Goal: Use online tool/utility: Use online tool/utility

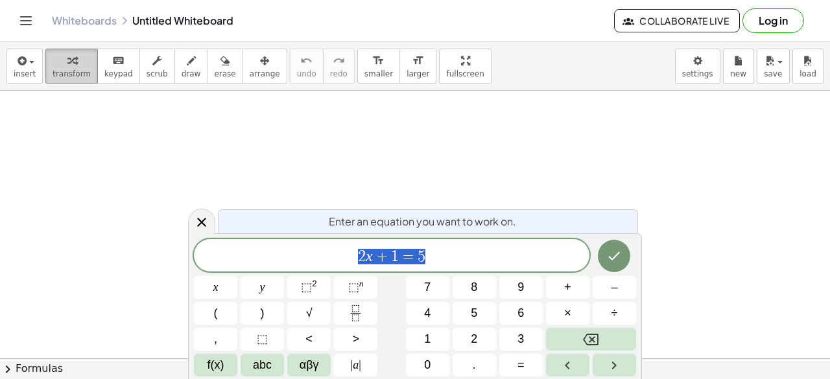
click at [62, 69] on span "transform" at bounding box center [72, 73] width 38 height 9
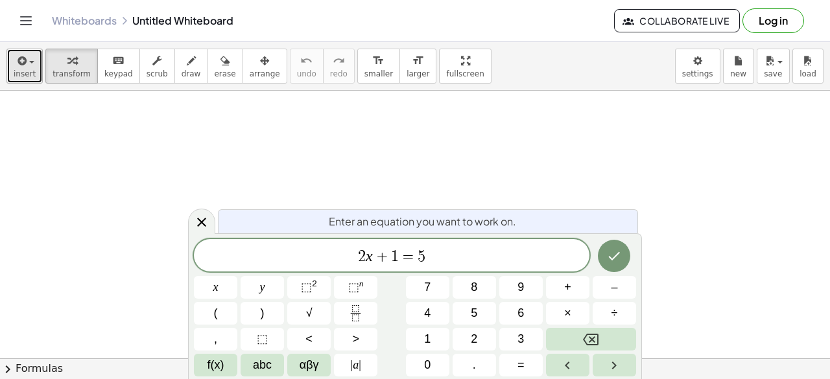
click at [18, 70] on span "insert" at bounding box center [25, 73] width 22 height 9
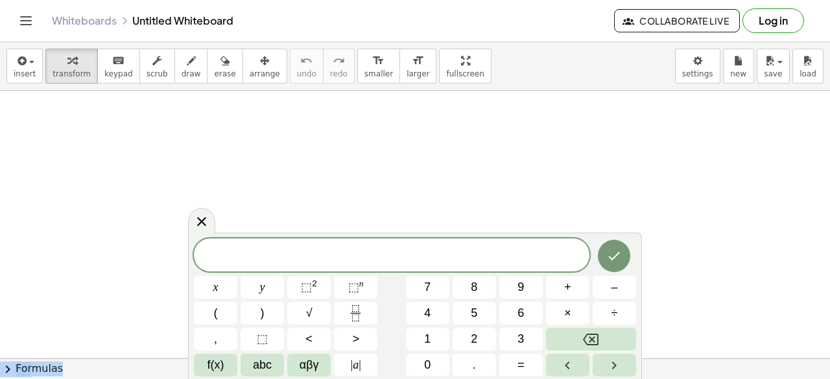
drag, startPoint x: 193, startPoint y: 241, endPoint x: 138, endPoint y: 172, distance: 88.6
click at [138, 172] on body "Graspable Math Activities Get Started Activity Bank Assigned Work Classes White…" at bounding box center [415, 189] width 830 height 379
click at [349, 312] on icon "Fraction" at bounding box center [355, 313] width 16 height 16
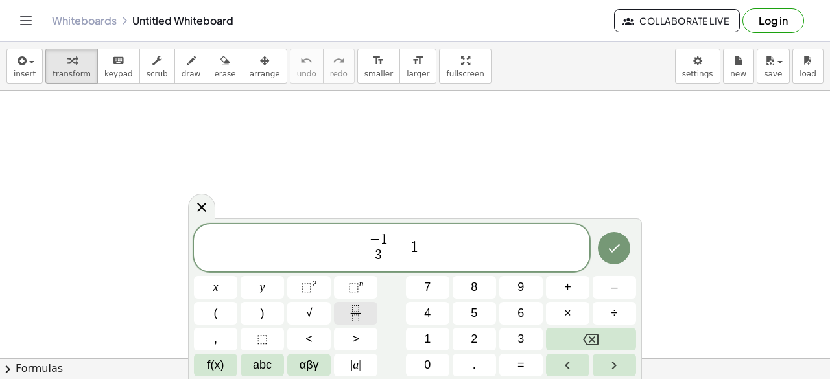
click at [346, 314] on button "Fraction" at bounding box center [355, 313] width 43 height 23
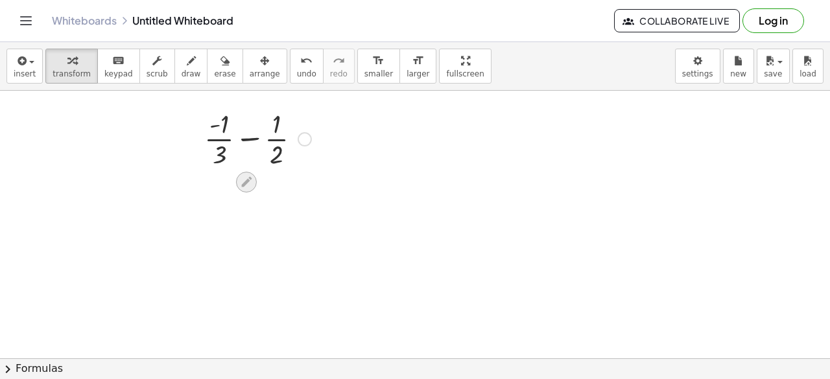
click at [249, 178] on icon at bounding box center [246, 182] width 10 height 10
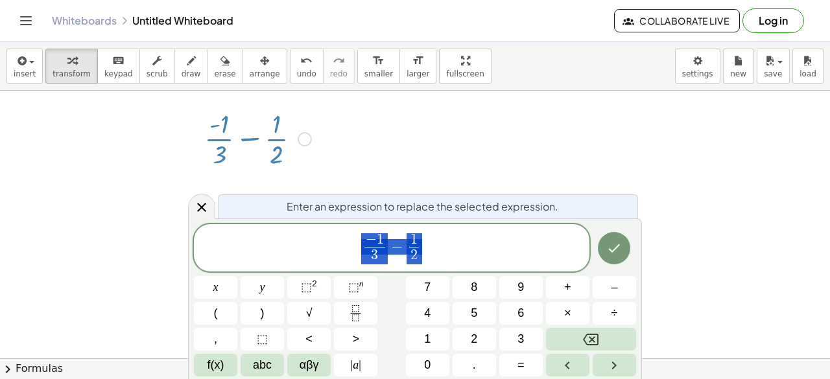
click at [314, 145] on div at bounding box center [258, 138] width 120 height 65
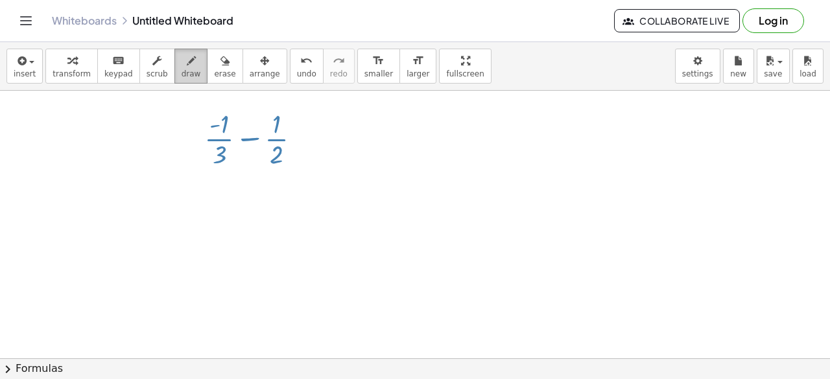
click at [187, 67] on icon "button" at bounding box center [191, 61] width 9 height 16
drag, startPoint x: 300, startPoint y: 130, endPoint x: 325, endPoint y: 140, distance: 26.5
drag, startPoint x: 305, startPoint y: 147, endPoint x: 319, endPoint y: 148, distance: 14.3
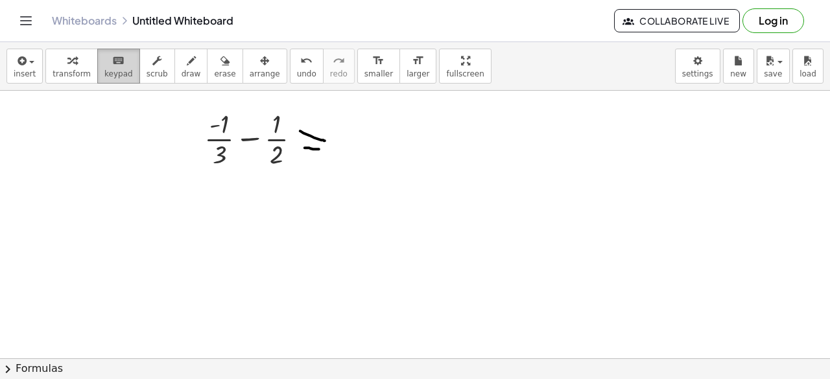
click at [97, 67] on button "keyboard keypad" at bounding box center [118, 66] width 43 height 35
click at [107, 74] on span "keypad" at bounding box center [118, 73] width 29 height 9
drag, startPoint x: 307, startPoint y: 139, endPoint x: 346, endPoint y: 137, distance: 39.0
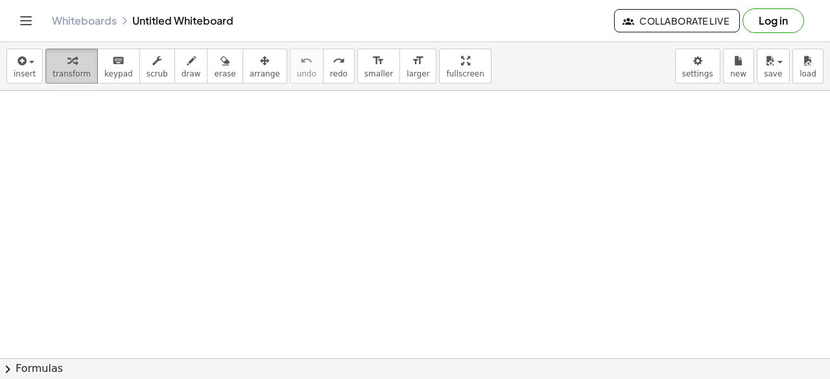
click at [67, 68] on icon "button" at bounding box center [71, 61] width 9 height 16
click at [104, 69] on span "keypad" at bounding box center [118, 73] width 29 height 9
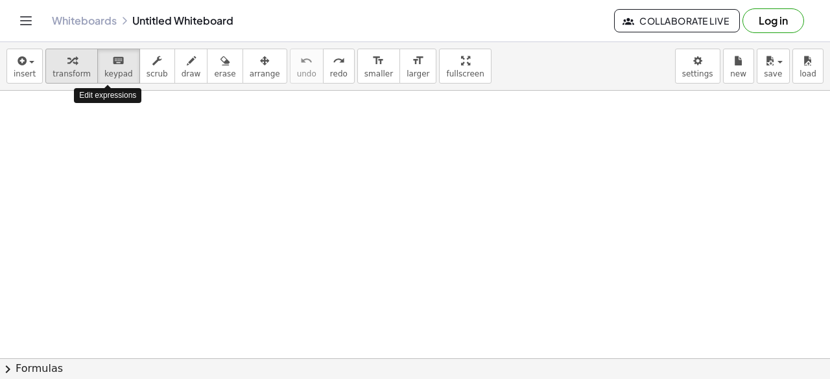
click at [72, 65] on div "button" at bounding box center [72, 61] width 38 height 16
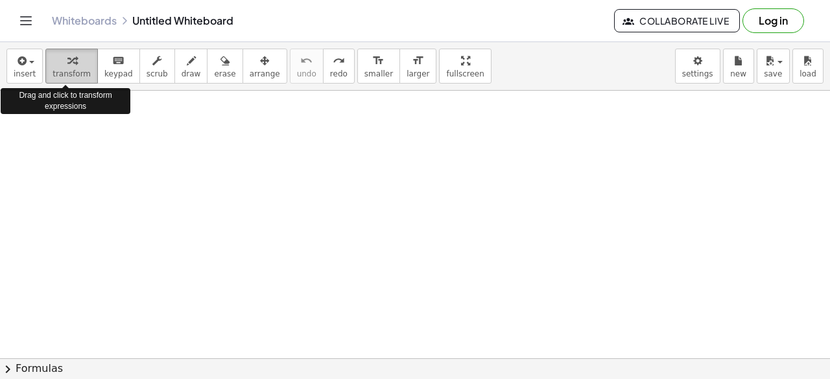
click at [72, 65] on div "button" at bounding box center [72, 61] width 38 height 16
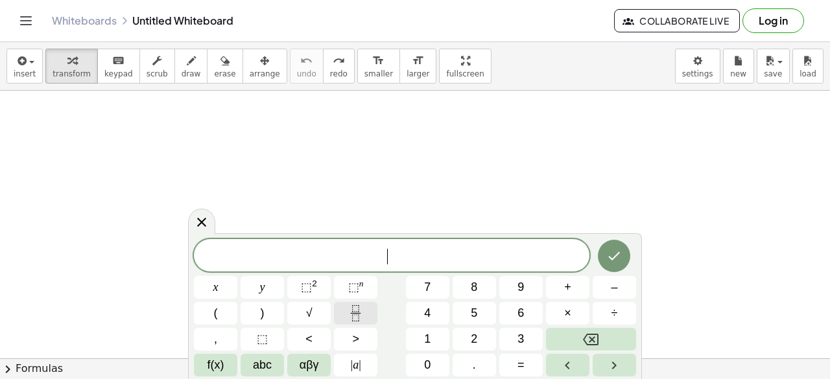
click at [358, 314] on icon "Fraction" at bounding box center [355, 313] width 16 height 16
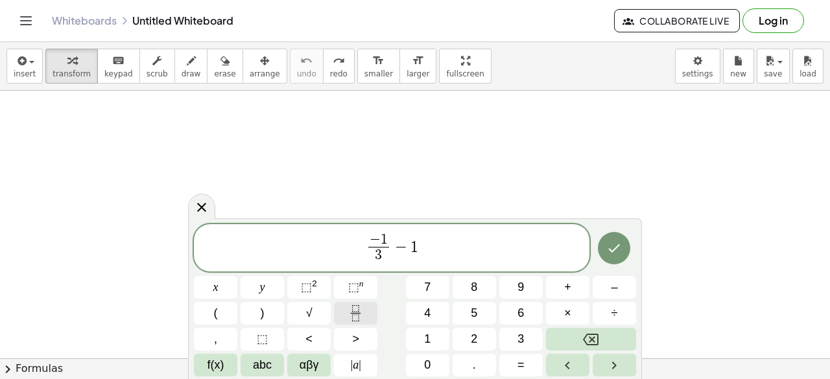
click at [373, 312] on button "Fraction" at bounding box center [355, 313] width 43 height 23
click at [421, 247] on span "− 1 3 ​ − 1 2 ​ ​" at bounding box center [391, 249] width 395 height 34
click at [521, 357] on span "=" at bounding box center [520, 366] width 7 height 18
click at [606, 364] on icon "Right arrow" at bounding box center [614, 366] width 16 height 16
click at [611, 247] on icon "Done" at bounding box center [614, 248] width 16 height 16
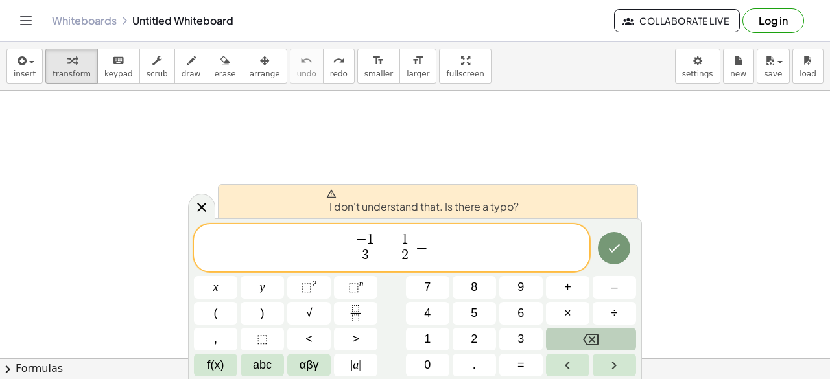
click at [610, 336] on button "Backspace" at bounding box center [591, 339] width 90 height 23
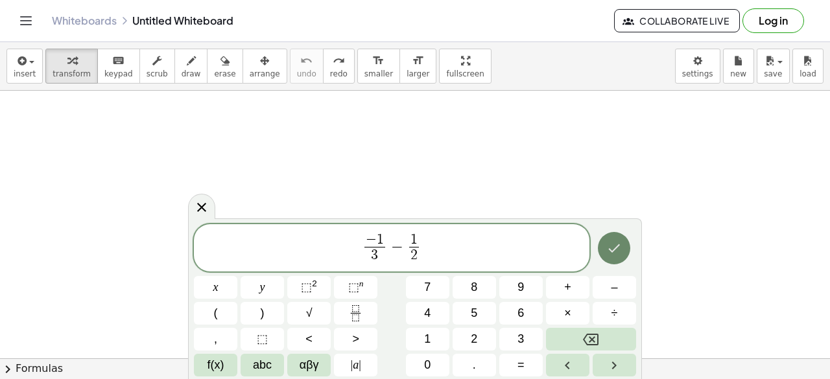
click at [618, 249] on icon "Done" at bounding box center [614, 248] width 16 height 16
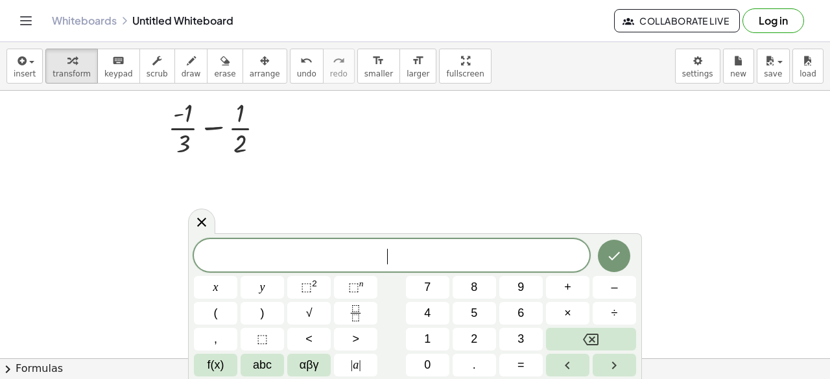
scroll to position [72, 0]
drag, startPoint x: 257, startPoint y: 130, endPoint x: 274, endPoint y: 126, distance: 17.5
click at [274, 126] on div at bounding box center [221, 132] width 120 height 65
drag, startPoint x: 240, startPoint y: 130, endPoint x: 305, endPoint y: 174, distance: 78.0
click at [367, 303] on button "Fraction" at bounding box center [355, 313] width 43 height 23
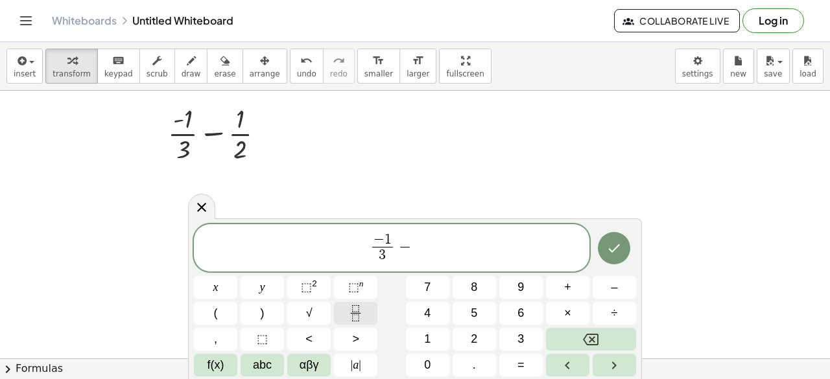
click at [350, 312] on icon "Fraction" at bounding box center [355, 313] width 16 height 16
click at [367, 316] on button "Fraction" at bounding box center [355, 313] width 43 height 23
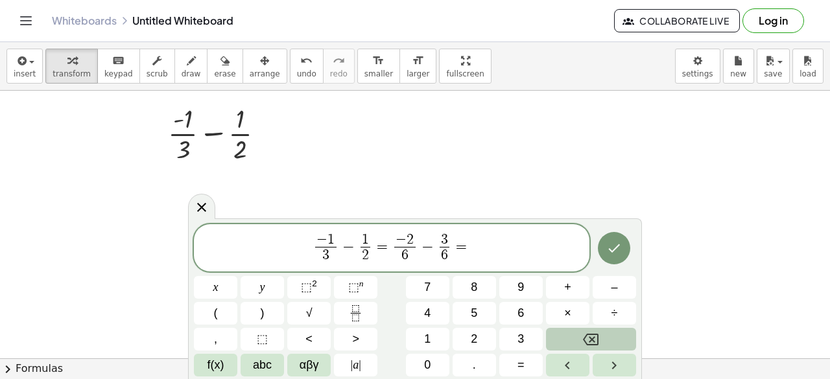
click at [559, 337] on button "Backspace" at bounding box center [591, 339] width 90 height 23
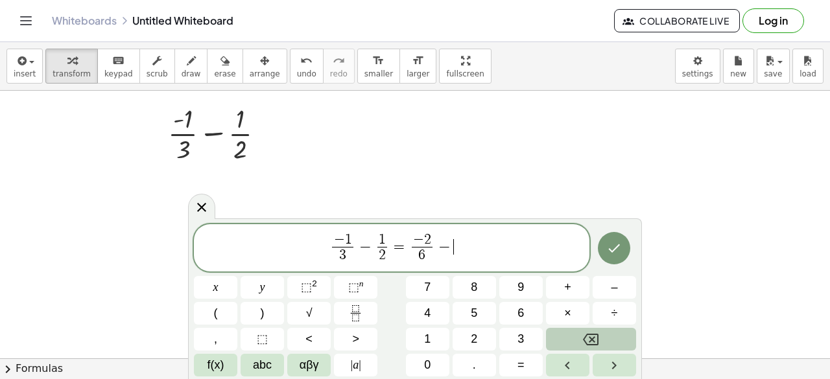
click at [559, 337] on button "Backspace" at bounding box center [591, 339] width 90 height 23
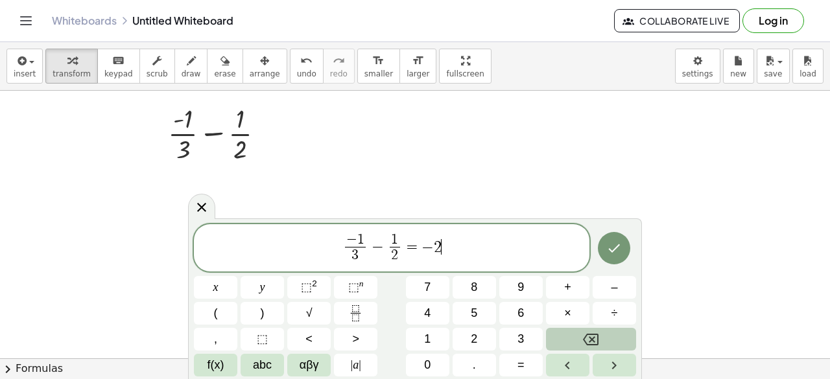
click at [559, 337] on button "Backspace" at bounding box center [591, 339] width 90 height 23
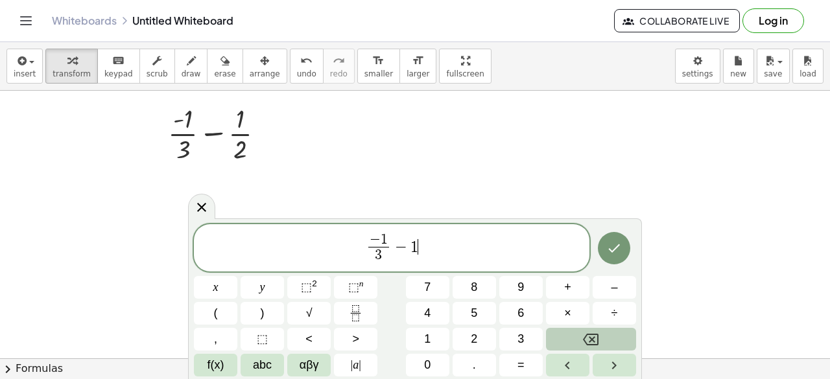
click at [559, 337] on button "Backspace" at bounding box center [591, 339] width 90 height 23
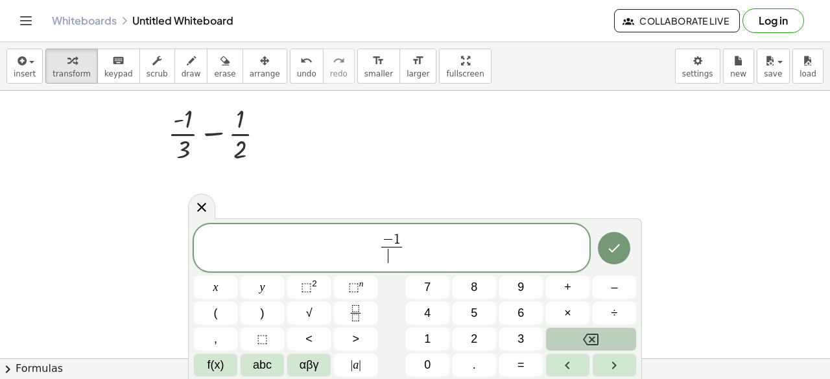
click at [559, 337] on button "Backspace" at bounding box center [591, 339] width 90 height 23
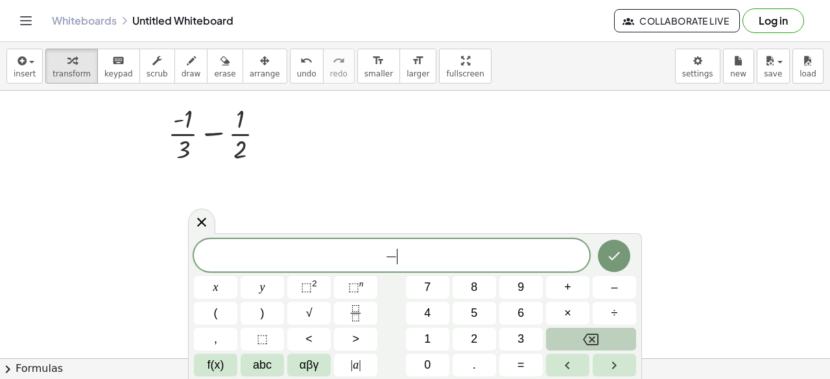
click at [559, 337] on button "Backspace" at bounding box center [591, 339] width 90 height 23
click at [530, 319] on button "6" at bounding box center [520, 313] width 43 height 23
click at [567, 286] on span "+" at bounding box center [567, 288] width 7 height 18
click at [480, 342] on button "2" at bounding box center [473, 339] width 43 height 23
click at [568, 311] on span "×" at bounding box center [567, 314] width 7 height 18
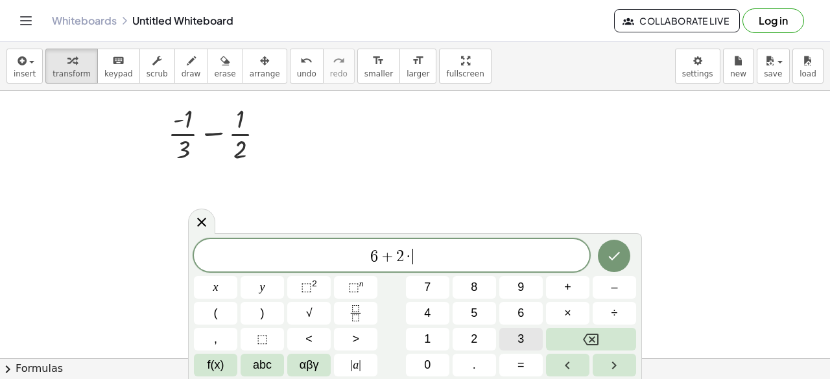
click at [511, 335] on button "3" at bounding box center [520, 339] width 43 height 23
click at [530, 369] on button "=" at bounding box center [520, 365] width 43 height 23
drag, startPoint x: 386, startPoint y: 256, endPoint x: 416, endPoint y: 260, distance: 30.1
click at [434, 257] on span "6 + 2 · 3 =" at bounding box center [391, 257] width 395 height 18
click at [525, 309] on button "6" at bounding box center [520, 313] width 43 height 23
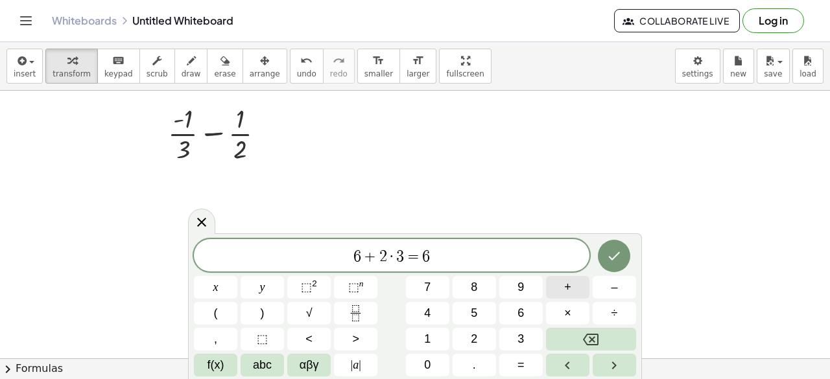
click at [570, 287] on span "+" at bounding box center [567, 288] width 7 height 18
click at [517, 317] on span "6" at bounding box center [520, 314] width 6 height 18
click at [517, 359] on span "=" at bounding box center [520, 366] width 7 height 18
click at [382, 257] on span "=" at bounding box center [390, 257] width 19 height 16
click at [339, 257] on span "+" at bounding box center [347, 257] width 19 height 16
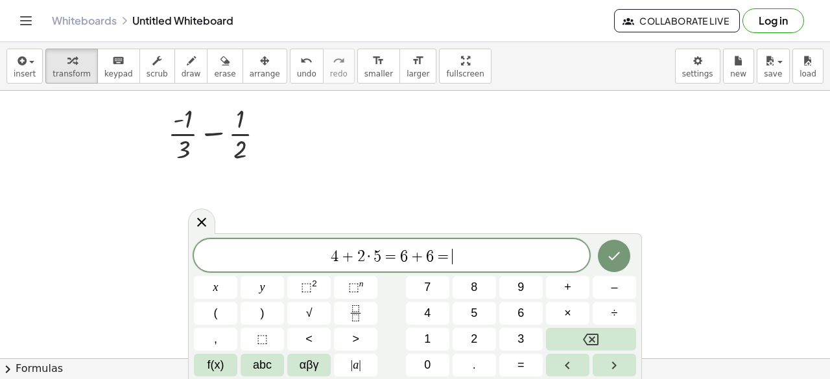
click at [455, 252] on span "4 + 2 · 5 = 6 + 6 = ​" at bounding box center [391, 257] width 395 height 18
click at [572, 319] on button "×" at bounding box center [567, 313] width 43 height 23
click at [532, 358] on button "=" at bounding box center [520, 365] width 43 height 23
click at [463, 332] on button "2" at bounding box center [473, 339] width 43 height 23
click at [469, 318] on button "5" at bounding box center [473, 313] width 43 height 23
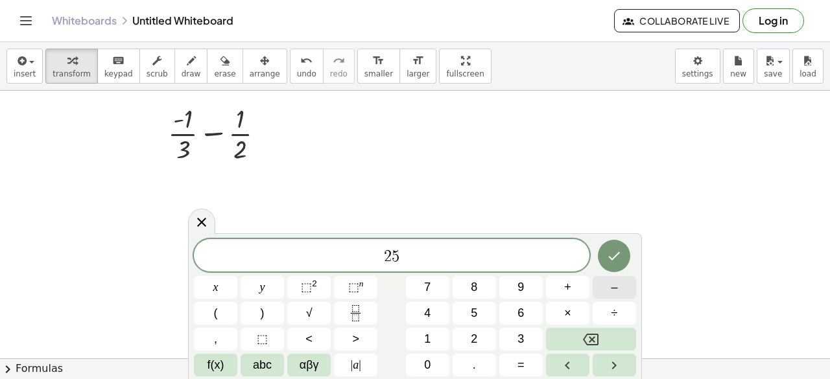
click at [600, 295] on button "–" at bounding box center [613, 287] width 43 height 23
click at [445, 293] on button "7" at bounding box center [427, 287] width 43 height 23
click at [554, 307] on button "×" at bounding box center [567, 313] width 43 height 23
click at [489, 337] on button "2" at bounding box center [473, 339] width 43 height 23
click at [526, 366] on button "=" at bounding box center [520, 365] width 43 height 23
